Goal: Information Seeking & Learning: Learn about a topic

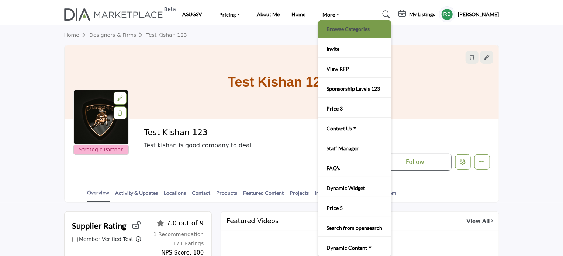
click at [333, 26] on link "Browse Categories" at bounding box center [355, 29] width 66 height 10
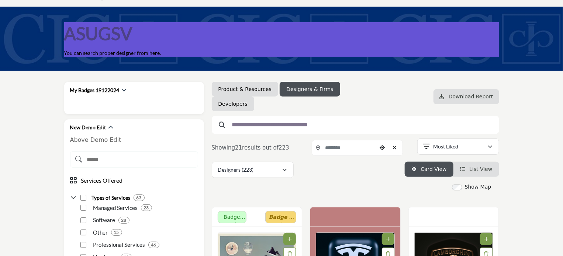
scroll to position [74, 0]
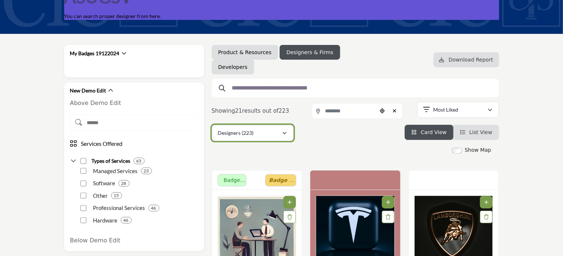
click at [289, 133] on button "Designers (223)" at bounding box center [253, 133] width 82 height 16
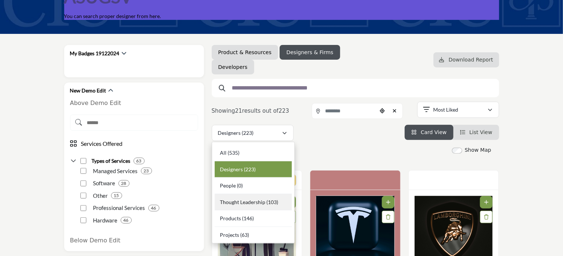
click at [249, 203] on span "Thought Leadership" at bounding box center [242, 202] width 45 height 6
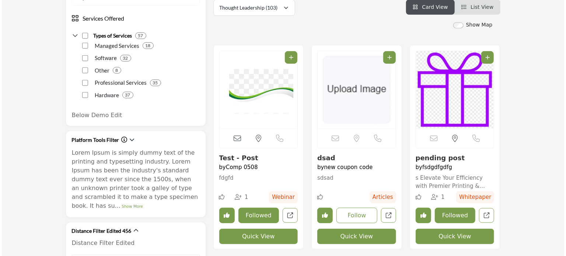
scroll to position [236, 0]
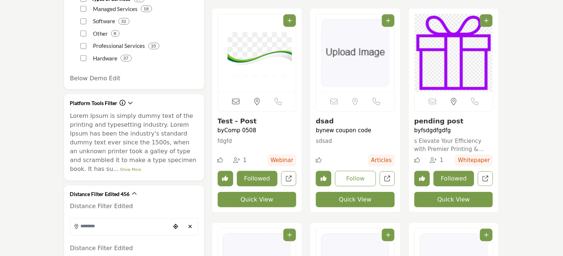
click at [268, 200] on button "Quick View" at bounding box center [257, 199] width 79 height 15
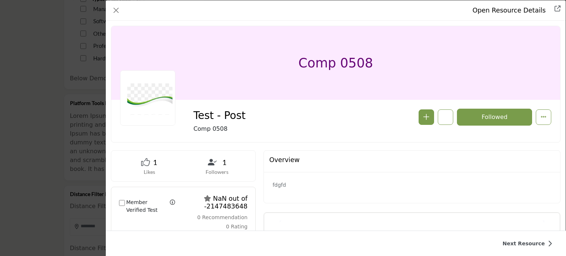
click at [74, 142] on div "Open Resource Details Test - Post Follow Followed" at bounding box center [283, 128] width 566 height 256
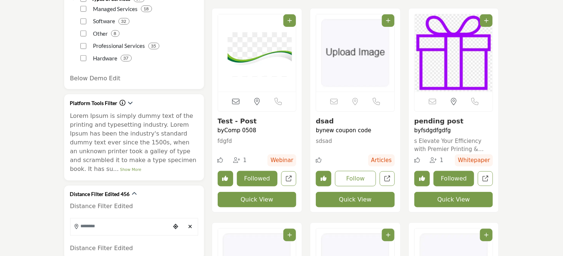
click at [268, 201] on button "Quick View" at bounding box center [257, 199] width 79 height 15
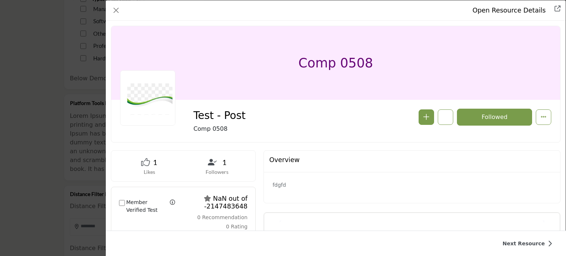
scroll to position [37, 0]
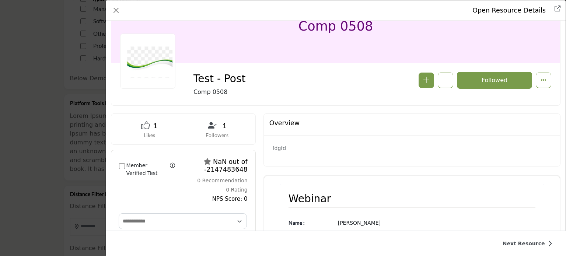
click at [149, 123] on icon "Company Data Modal" at bounding box center [145, 125] width 9 height 9
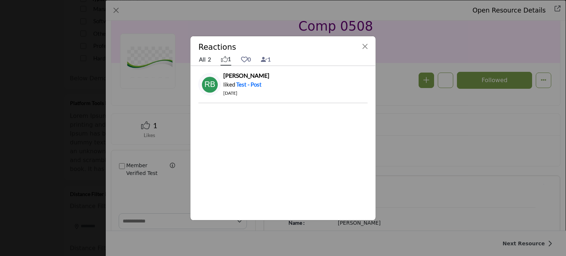
click at [202, 59] on link "All 2" at bounding box center [205, 59] width 13 height 11
click at [225, 59] on icon at bounding box center [224, 59] width 7 height 7
click at [267, 62] on icon at bounding box center [264, 59] width 7 height 7
click at [200, 58] on link "All 2" at bounding box center [205, 59] width 13 height 11
click at [227, 59] on icon at bounding box center [224, 59] width 7 height 7
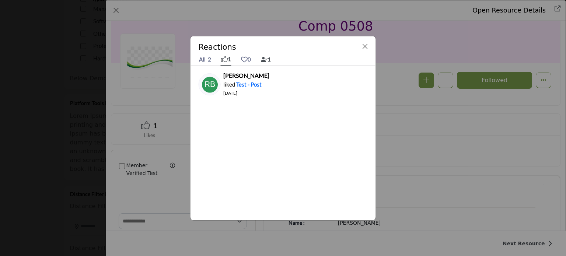
click at [268, 58] on icon at bounding box center [264, 59] width 7 height 7
click at [251, 60] on link "0" at bounding box center [246, 59] width 11 height 12
click at [208, 59] on link "All 2" at bounding box center [205, 59] width 13 height 11
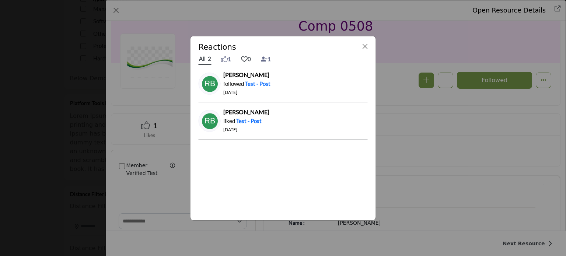
click at [247, 61] on icon at bounding box center [244, 59] width 7 height 7
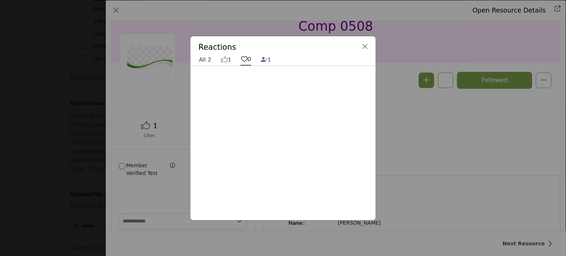
click at [249, 93] on div "Reactions All 2 1 0 1 rajdip b. followed Test - Post liked" at bounding box center [283, 128] width 185 height 184
click at [227, 62] on link "1" at bounding box center [226, 59] width 11 height 12
click at [205, 65] on div "All 2 1 0 1" at bounding box center [283, 59] width 169 height 13
click at [202, 60] on link "All 2" at bounding box center [205, 59] width 13 height 11
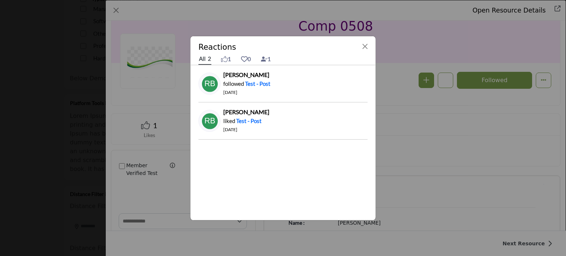
click at [61, 76] on div "Reactions All 2 1 0 1 rajdip b. followed Test - Post 90 days ago" at bounding box center [283, 128] width 566 height 256
click at [369, 46] on button "Close" at bounding box center [365, 46] width 10 height 10
